Goal: Information Seeking & Learning: Learn about a topic

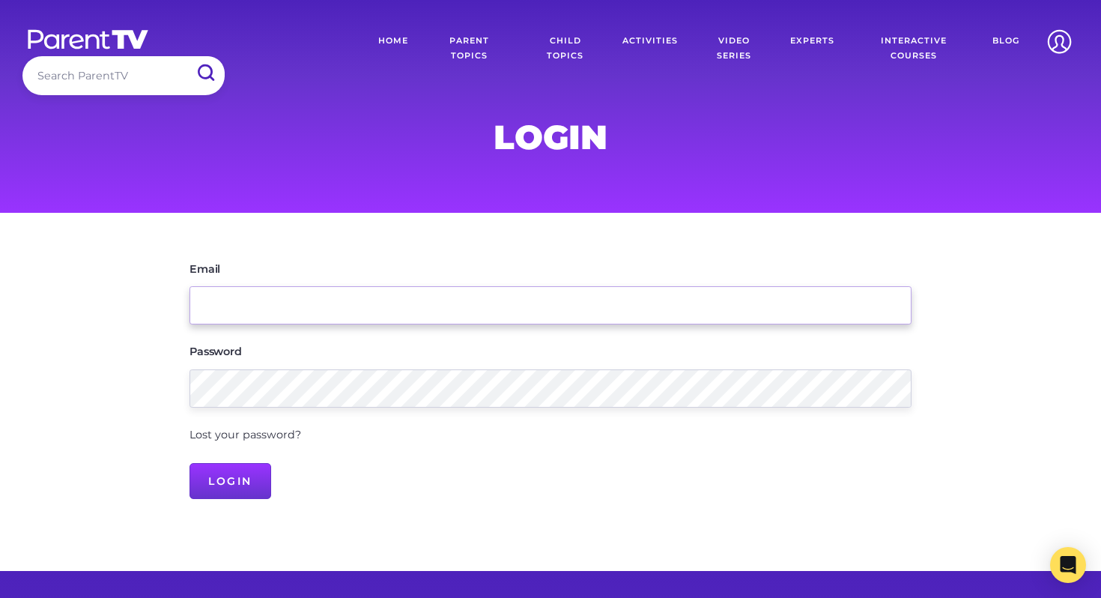
type input "[EMAIL_ADDRESS][PERSON_NAME][DOMAIN_NAME]"
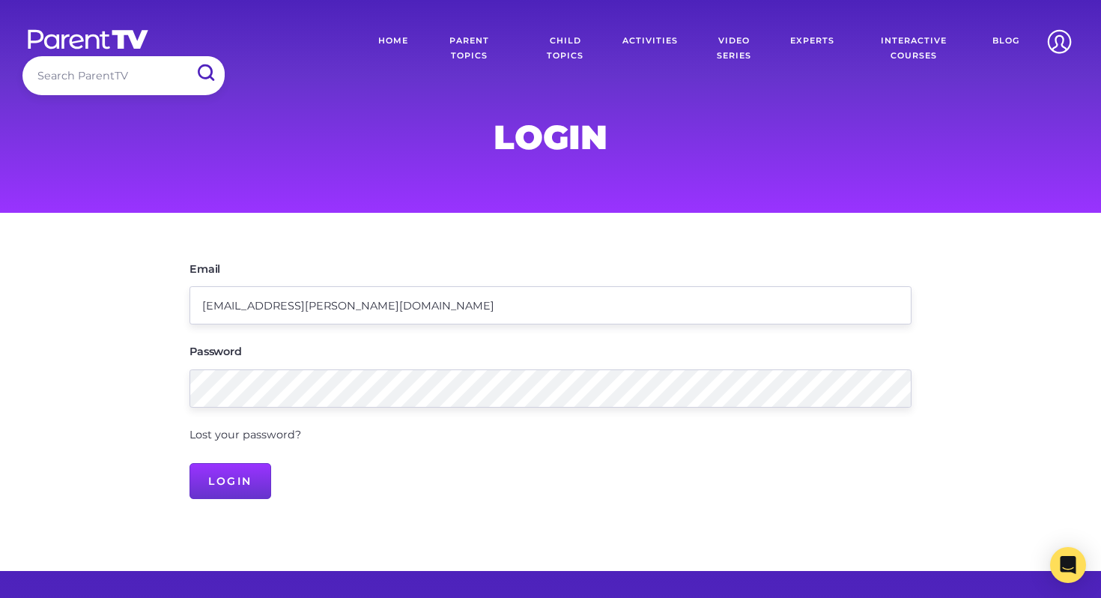
drag, startPoint x: 229, startPoint y: 520, endPoint x: 244, endPoint y: 501, distance: 24.0
click at [231, 518] on main "Email [EMAIL_ADDRESS][PERSON_NAME][DOMAIN_NAME] Password Lost your password? Lo…" at bounding box center [550, 392] width 1101 height 359
click at [246, 501] on div "Email [EMAIL_ADDRESS][PERSON_NAME][DOMAIN_NAME] Password Lost your password? Lo…" at bounding box center [550, 379] width 767 height 261
click at [246, 488] on input "Login" at bounding box center [231, 481] width 82 height 36
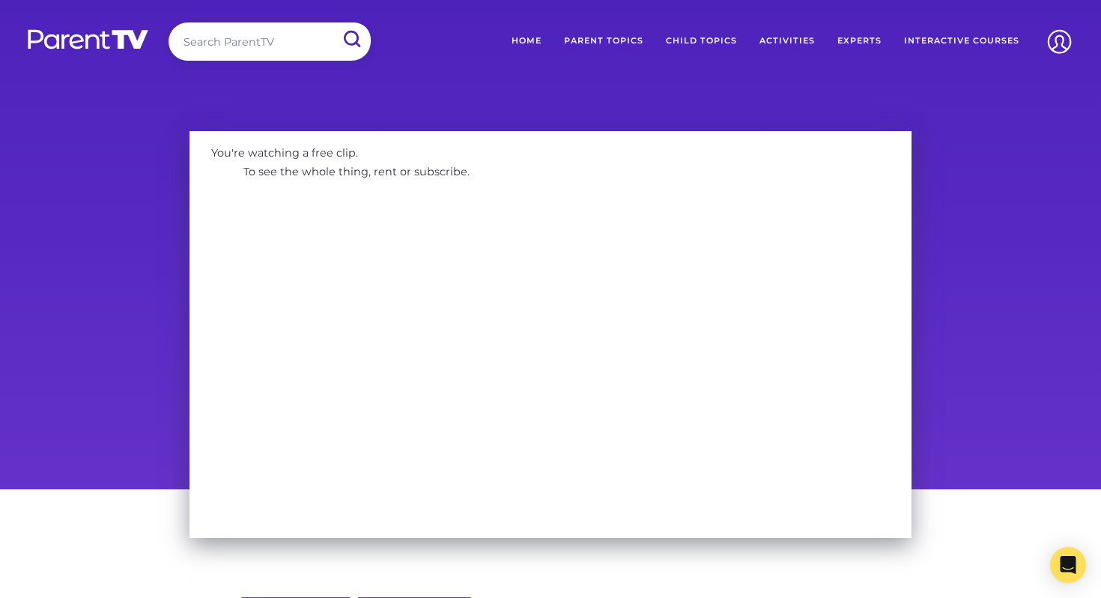
click at [248, 53] on input "search" at bounding box center [270, 41] width 202 height 38
type input "suicide"
click at [332, 22] on input "submit" at bounding box center [351, 39] width 39 height 34
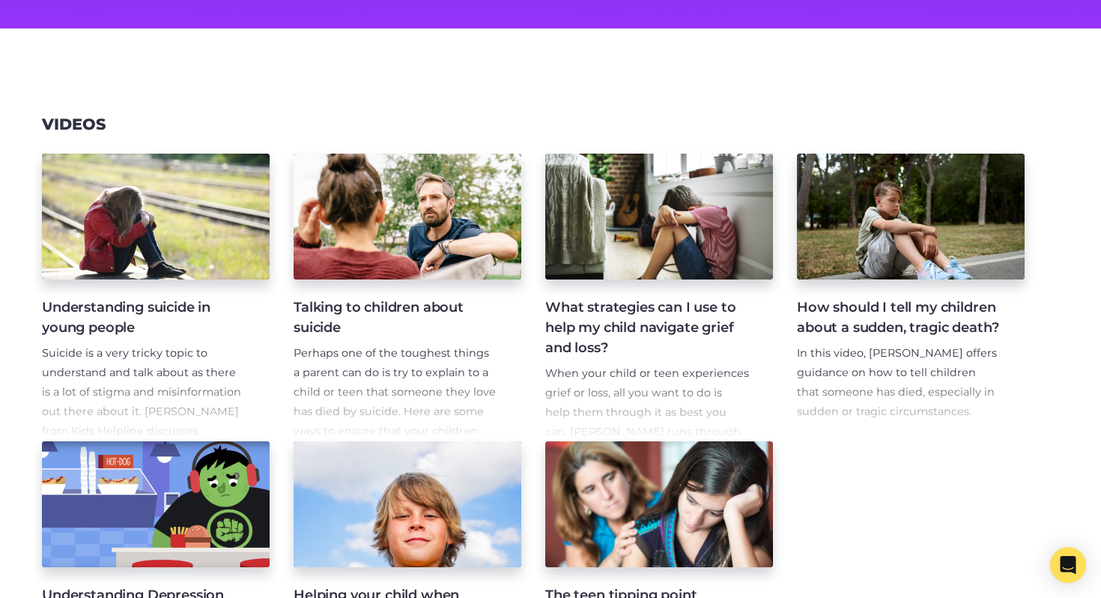
scroll to position [196, 0]
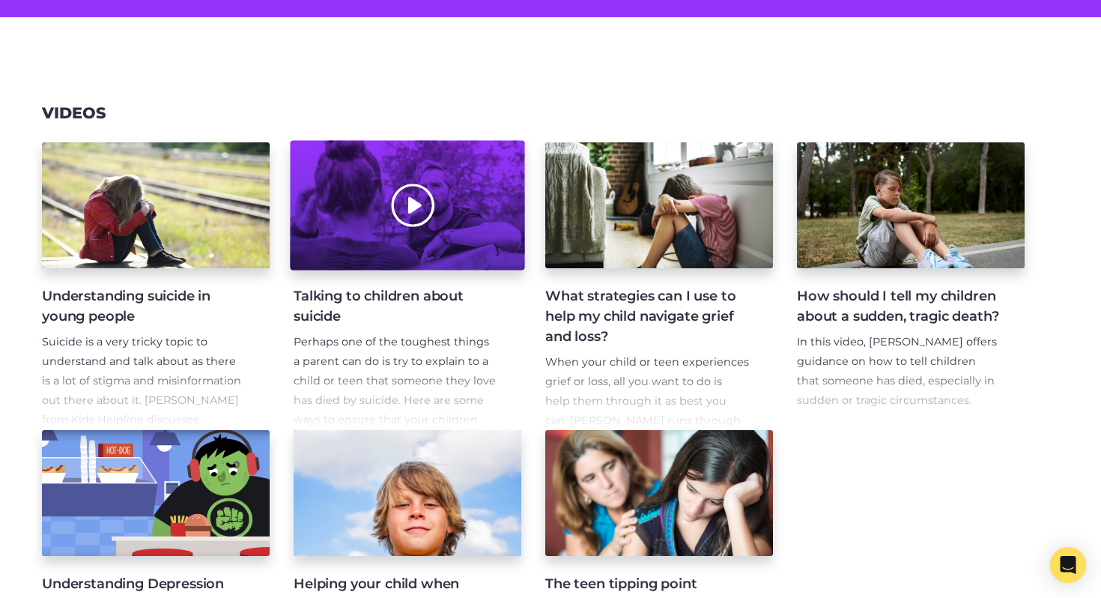
click at [419, 205] on div at bounding box center [407, 206] width 234 height 130
click at [414, 214] on div at bounding box center [407, 206] width 234 height 130
